Goal: Information Seeking & Learning: Learn about a topic

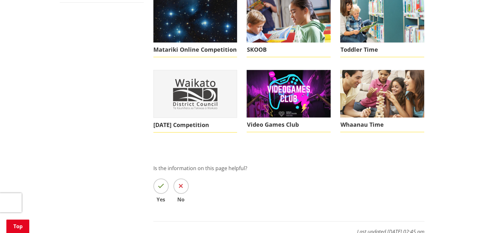
scroll to position [389, 0]
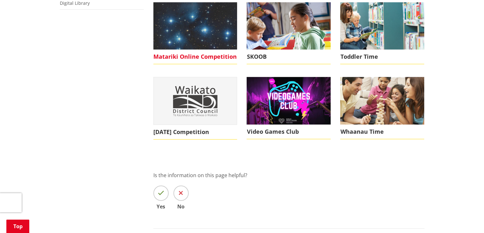
click at [197, 48] on img at bounding box center [196, 25] width 84 height 47
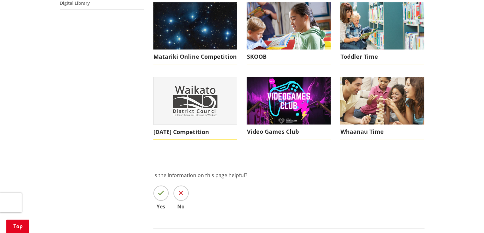
scroll to position [303, 0]
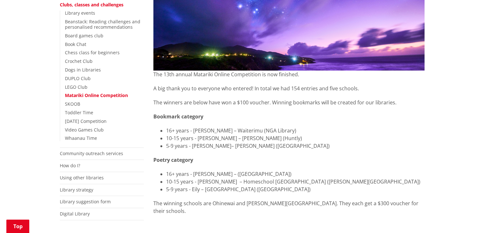
scroll to position [178, 0]
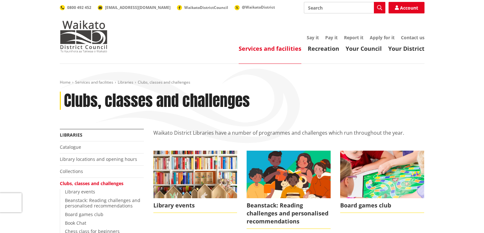
scroll to position [303, 0]
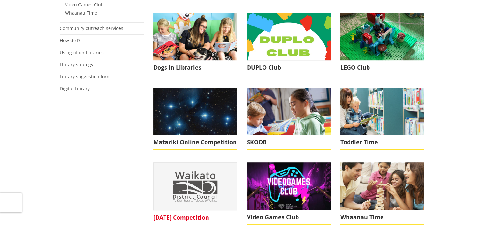
click at [212, 185] on img at bounding box center [195, 185] width 83 height 47
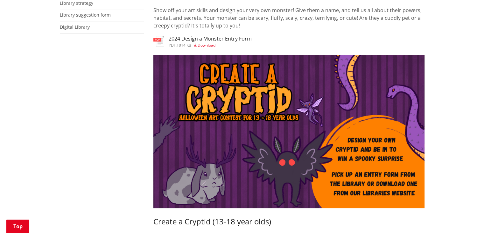
scroll to position [364, 0]
